Goal: Check status: Check status

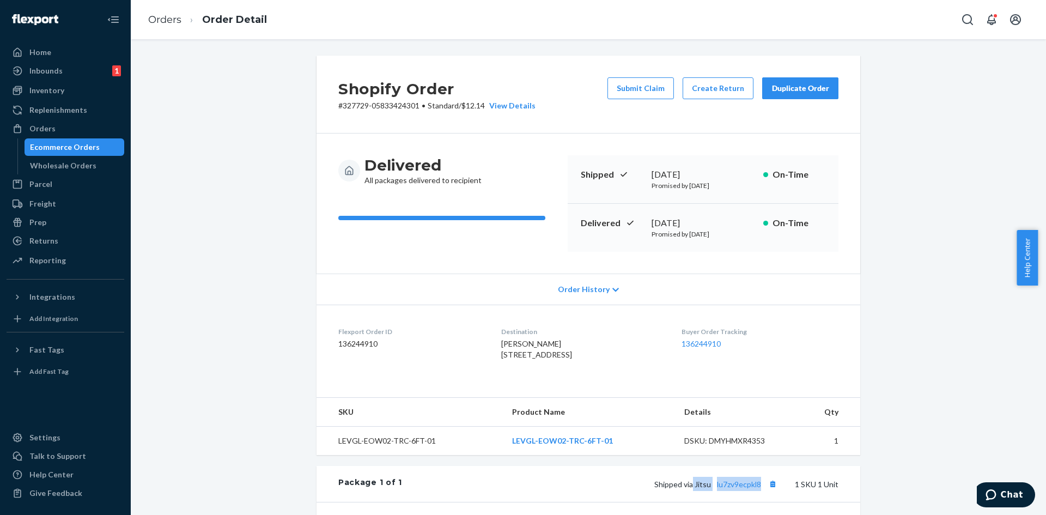
scroll to position [207, 0]
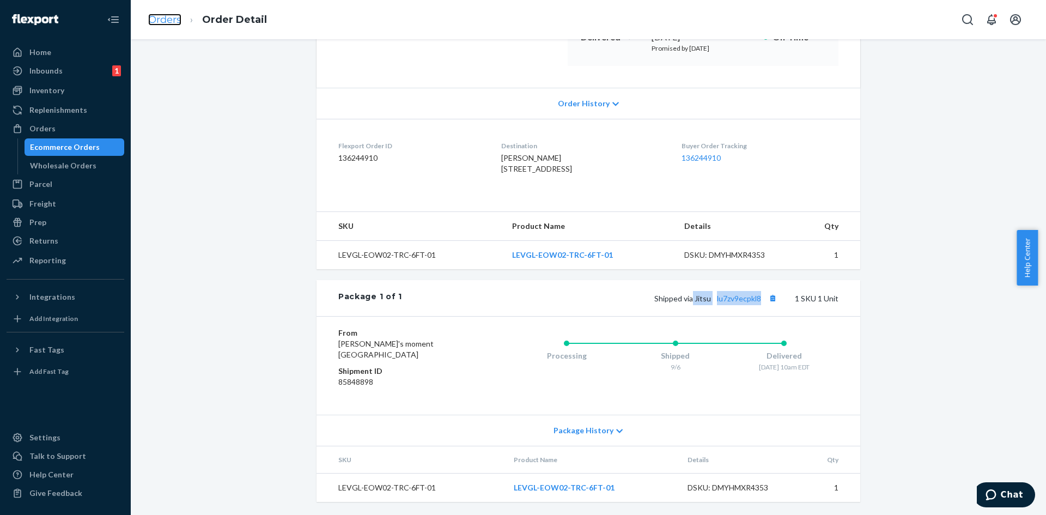
click at [168, 16] on link "Orders" at bounding box center [164, 20] width 33 height 12
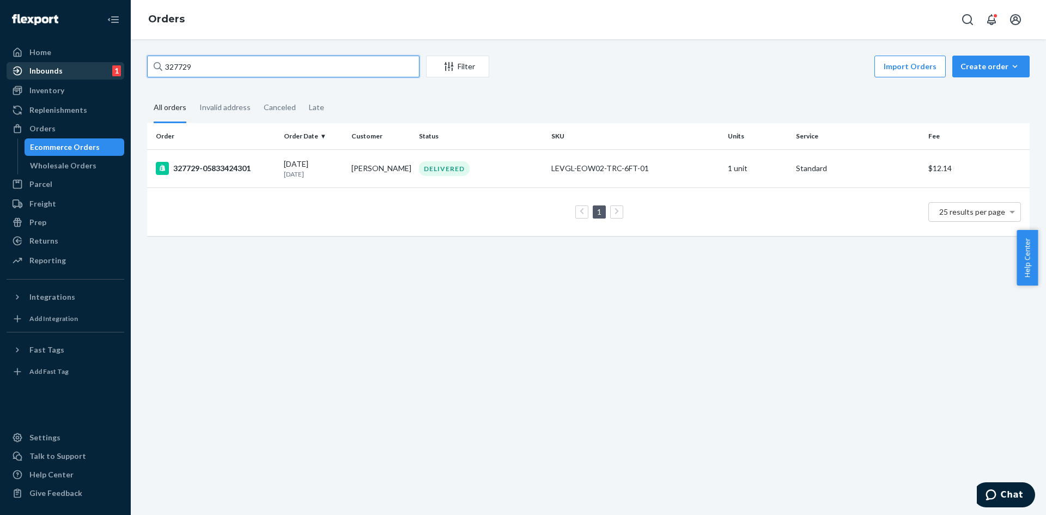
drag, startPoint x: 323, startPoint y: 59, endPoint x: 70, endPoint y: 63, distance: 253.8
click at [70, 63] on div "Home Inbounds 1 Shipping Plans Problems 1 Inventory Products Replenishments Ord…" at bounding box center [523, 257] width 1046 height 515
paste input "9011"
type input "329011"
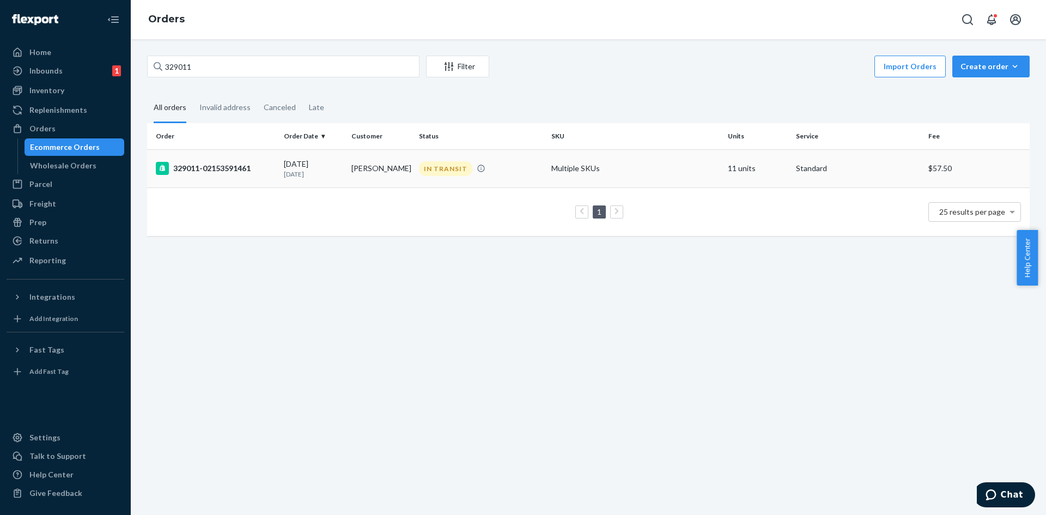
click at [401, 175] on td "[PERSON_NAME]" at bounding box center [381, 168] width 68 height 38
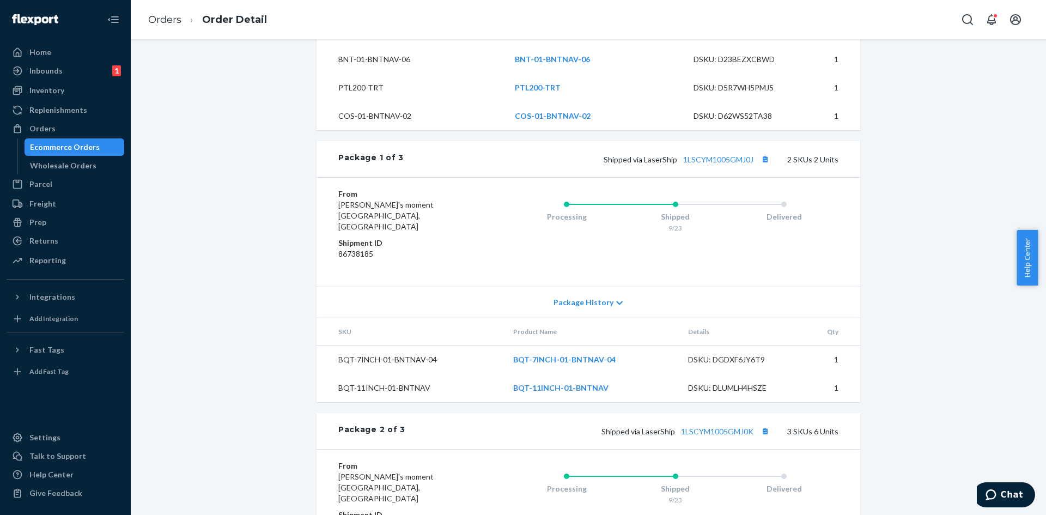
scroll to position [558, 0]
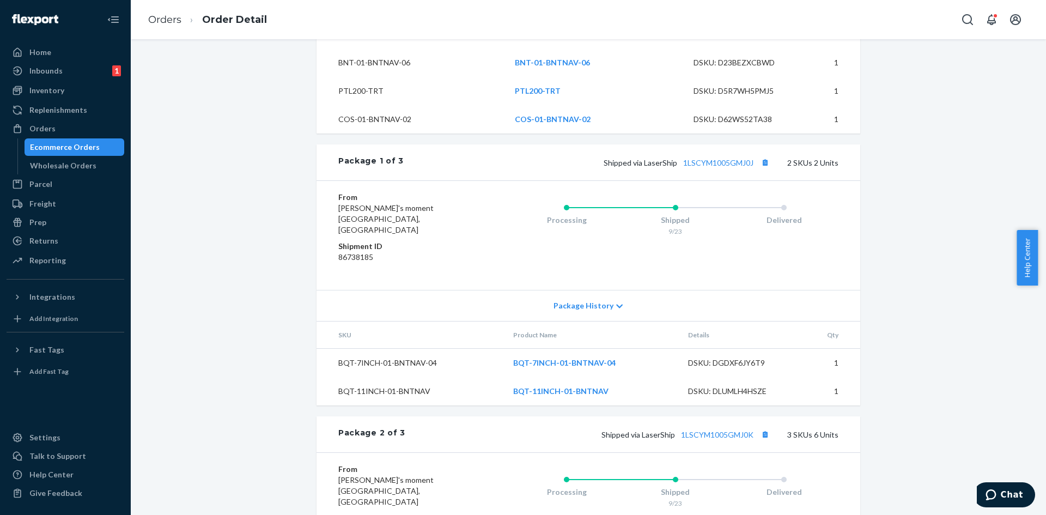
drag, startPoint x: 1045, startPoint y: 237, endPoint x: 1045, endPoint y: 317, distance: 80.6
click at [1045, 317] on body "Home Inbounds 1 Shipping Plans Problems 1 Inventory Products Replenishments Ord…" at bounding box center [523, 257] width 1046 height 515
click at [954, 289] on div "Shopify Order # 329011-02153591461 • Standard / $57.50 View Details Create Retu…" at bounding box center [588, 252] width 899 height 1511
drag, startPoint x: 1041, startPoint y: 251, endPoint x: 1045, endPoint y: 344, distance: 93.2
click at [1045, 344] on body "Home Inbounds 1 Shipping Plans Problems 1 Inventory Products Replenishments Ord…" at bounding box center [523, 257] width 1046 height 515
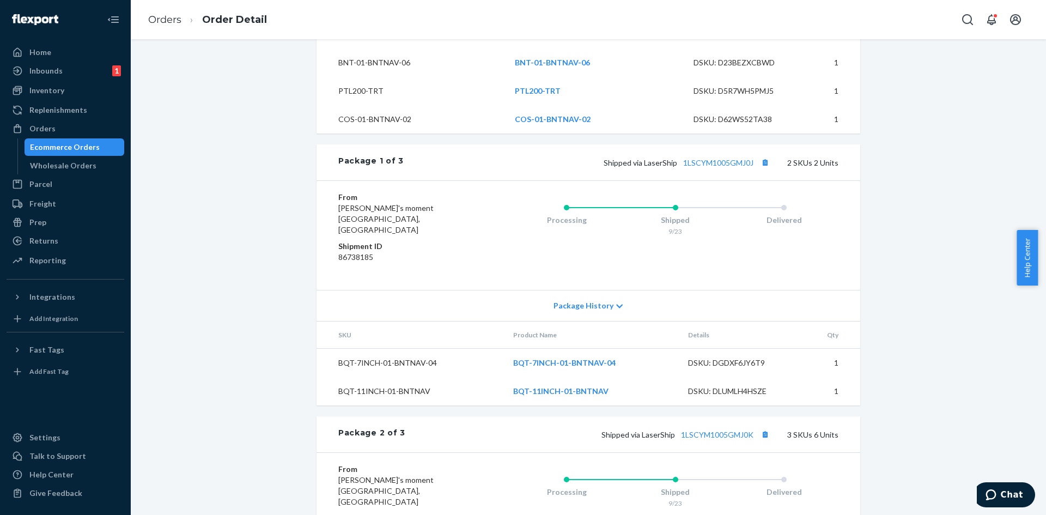
click at [936, 331] on div "Shopify Order # 329011-02153591461 • Standard / $57.50 View Details Create Retu…" at bounding box center [588, 252] width 899 height 1511
drag, startPoint x: 1040, startPoint y: 236, endPoint x: 1039, endPoint y: 309, distance: 73.0
click at [1039, 309] on body "Home Inbounds 1 Shipping Plans Problems 1 Inventory Products Replenishments Ord…" at bounding box center [523, 257] width 1046 height 515
click at [954, 322] on div "Shopify Order # 329011-02153591461 • Standard / $57.50 View Details Create Retu…" at bounding box center [588, 252] width 899 height 1511
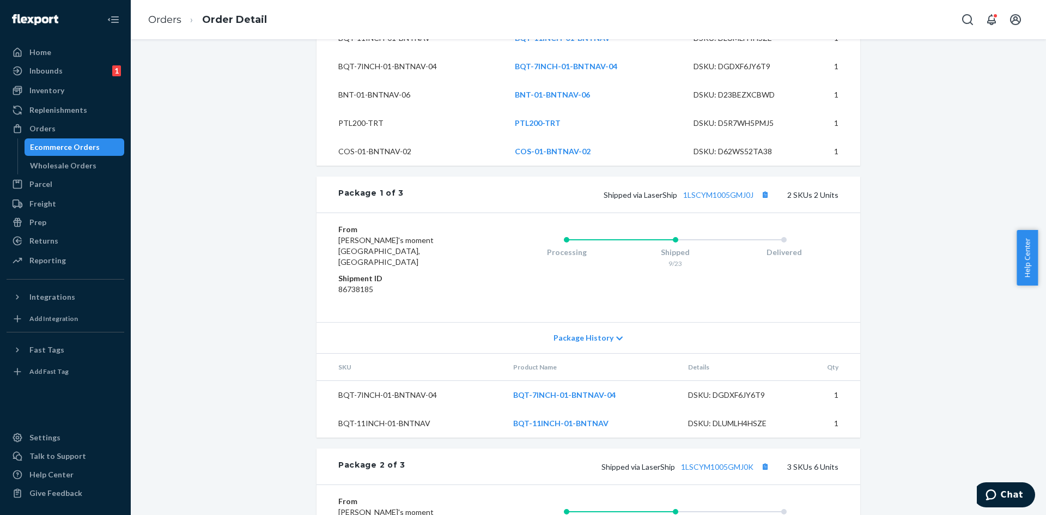
scroll to position [559, 0]
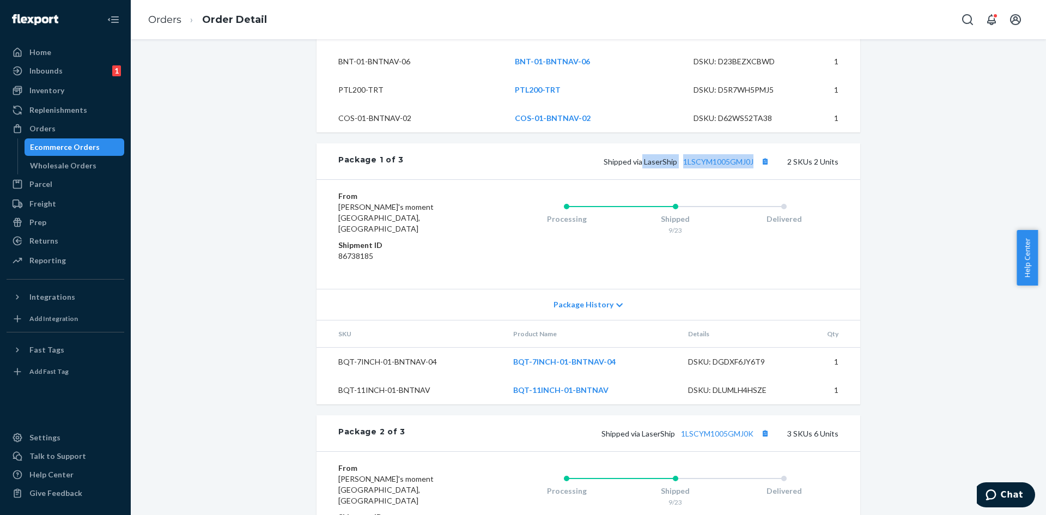
drag, startPoint x: 640, startPoint y: 148, endPoint x: 750, endPoint y: 154, distance: 110.2
click at [750, 154] on div "Package 1 of 3 Shipped via LaserShip 1LSCYM1005GMJ0J 2 SKUs 2 Units" at bounding box center [588, 161] width 544 height 36
copy span "LaserShip 1LSCYM1005GMJ0J"
click at [741, 157] on link "1LSCYM1005GMJ0J" at bounding box center [718, 161] width 70 height 9
drag, startPoint x: 640, startPoint y: 405, endPoint x: 755, endPoint y: 408, distance: 115.5
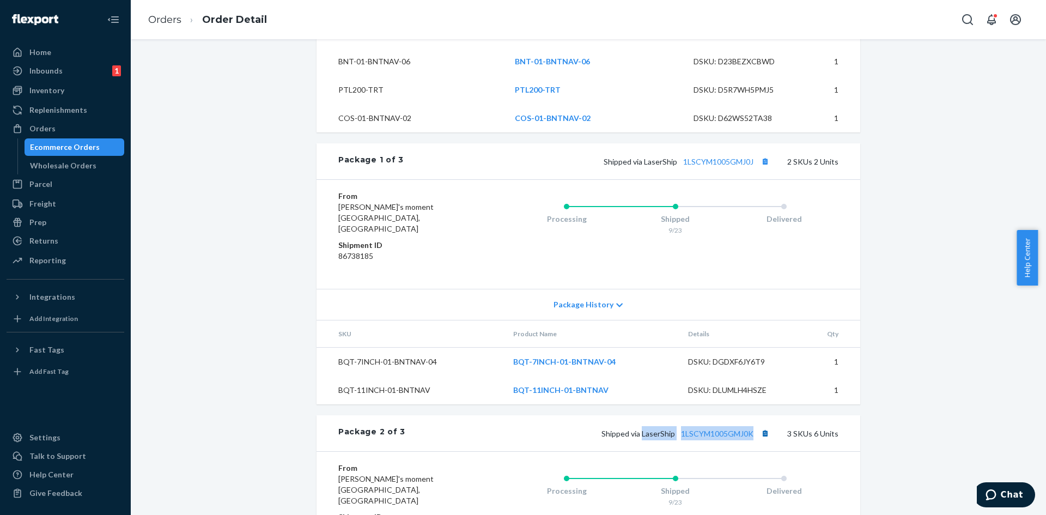
click at [755, 429] on span "Shipped via LaserShip 1LSCYM1005GMJ0K" at bounding box center [686, 433] width 170 height 9
copy span "LaserShip 1LSCYM1005GMJ0K"
click at [738, 429] on link "1LSCYM1005GMJ0K" at bounding box center [717, 433] width 72 height 9
drag, startPoint x: 1043, startPoint y: 229, endPoint x: 1041, endPoint y: 320, distance: 90.4
click at [1041, 320] on body "Home Inbounds 1 Shipping Plans Problems 1 Inventory Products Replenishments Ord…" at bounding box center [523, 257] width 1046 height 515
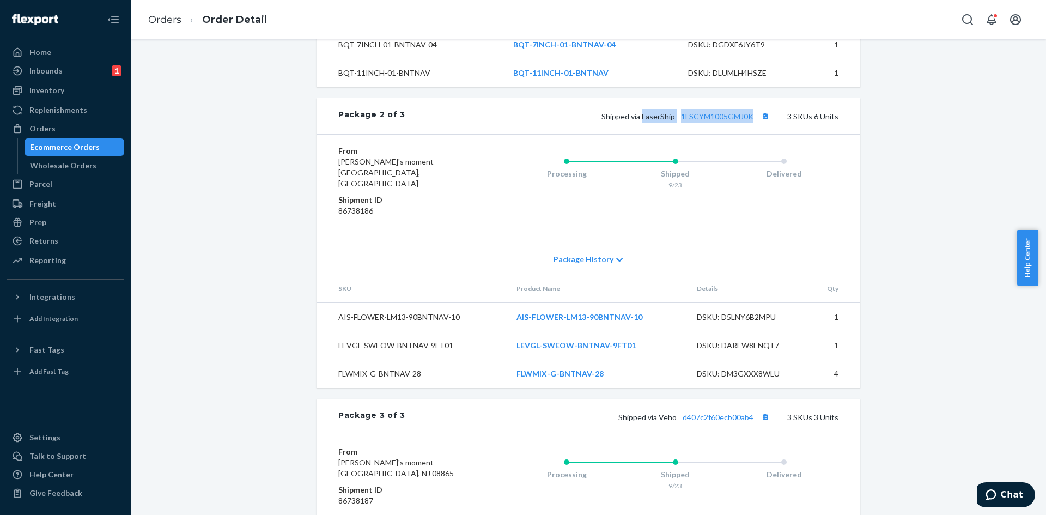
scroll to position [1013, 0]
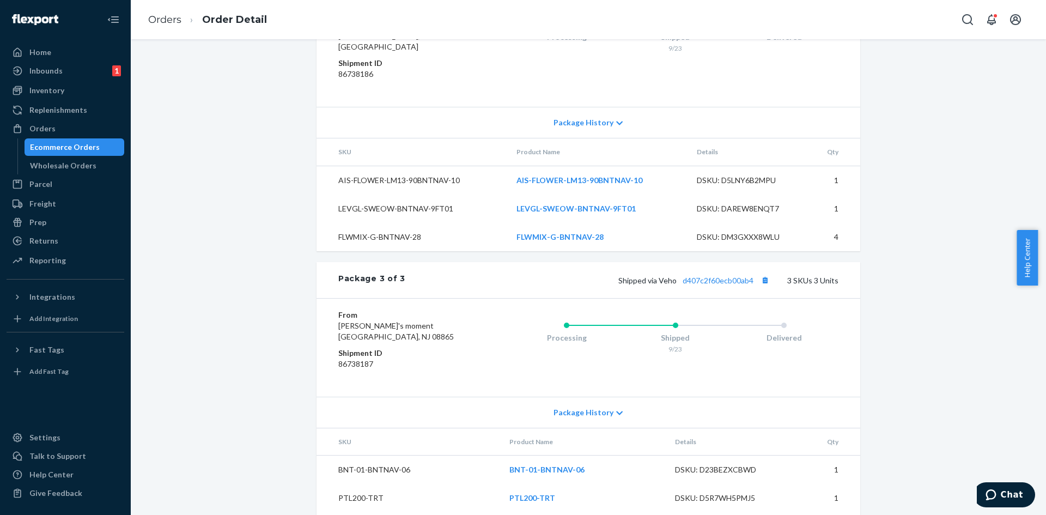
click at [673, 276] on span "Shipped via Veho d407c2f60ecb00ab4" at bounding box center [695, 280] width 154 height 9
click at [660, 276] on span "Shipped via Veho d407c2f60ecb00ab4" at bounding box center [695, 280] width 154 height 9
click at [663, 276] on span "Shipped via Veho d407c2f60ecb00ab4" at bounding box center [695, 280] width 154 height 9
click at [767, 262] on div "Package 3 of 3 Shipped via Veho d407c2f60ecb00ab4 3 SKUs 3 Units" at bounding box center [588, 280] width 544 height 36
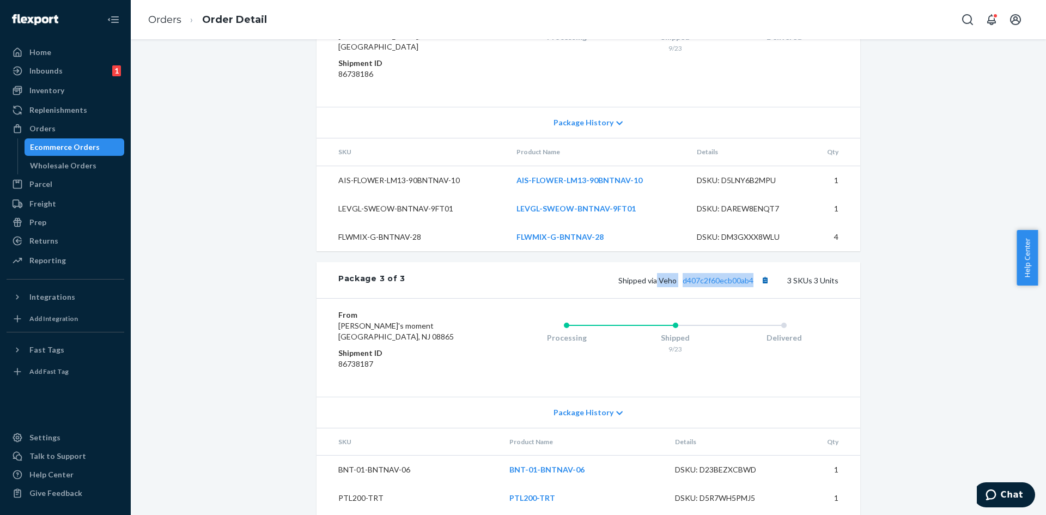
drag, startPoint x: 657, startPoint y: 236, endPoint x: 756, endPoint y: 241, distance: 99.8
click at [756, 276] on span "Shipped via Veho d407c2f60ecb00ab4" at bounding box center [695, 280] width 154 height 9
copy span "Veho d407c2f60ecb00ab4"
click at [745, 276] on link "d407c2f60ecb00ab4" at bounding box center [717, 280] width 71 height 9
click at [176, 21] on link "Orders" at bounding box center [164, 20] width 33 height 12
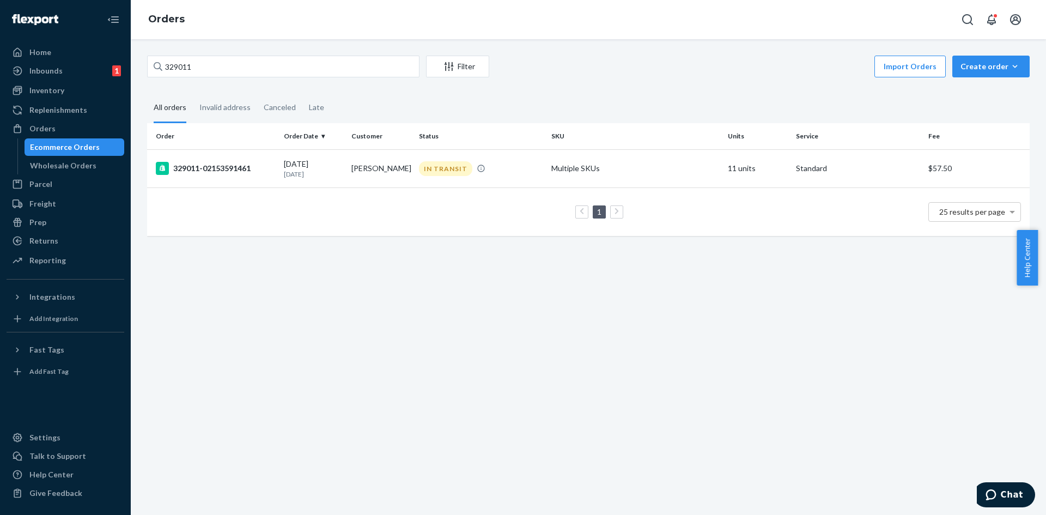
click at [289, 77] on div "329011 Filter Import Orders Create order Ecommerce order Removal order" at bounding box center [588, 68] width 882 height 25
drag, startPoint x: 259, startPoint y: 66, endPoint x: 175, endPoint y: 71, distance: 84.6
click at [175, 71] on input "329011" at bounding box center [283, 67] width 272 height 22
click at [234, 69] on input "329011" at bounding box center [283, 67] width 272 height 22
type input "3"
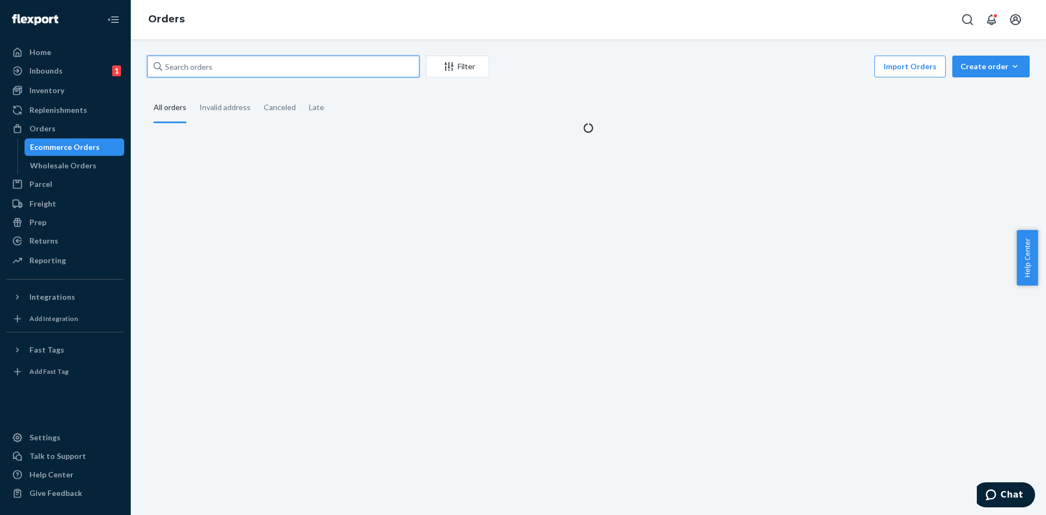
paste input "328975"
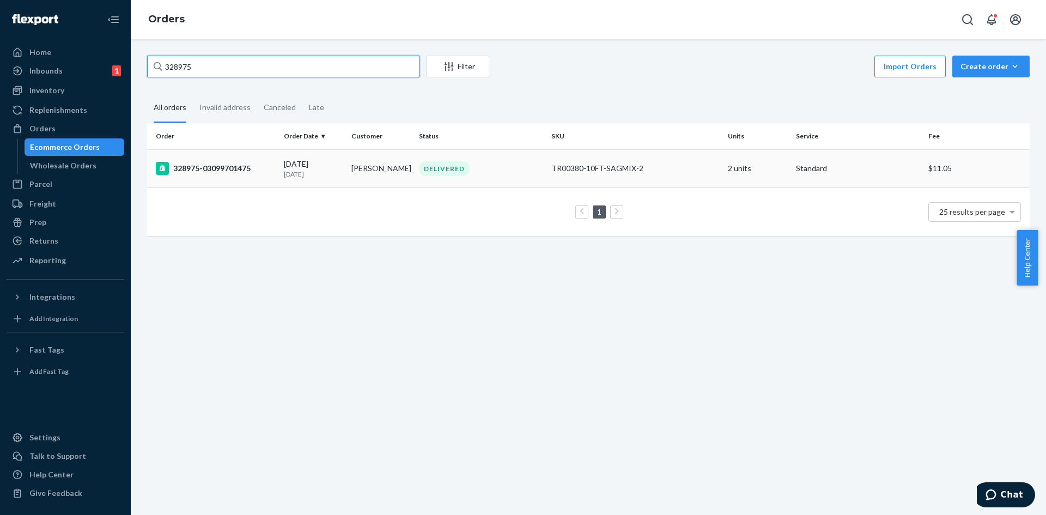
type input "328975"
click at [323, 165] on div "[DATE] [DATE]" at bounding box center [313, 168] width 59 height 20
